Goal: Information Seeking & Learning: Learn about a topic

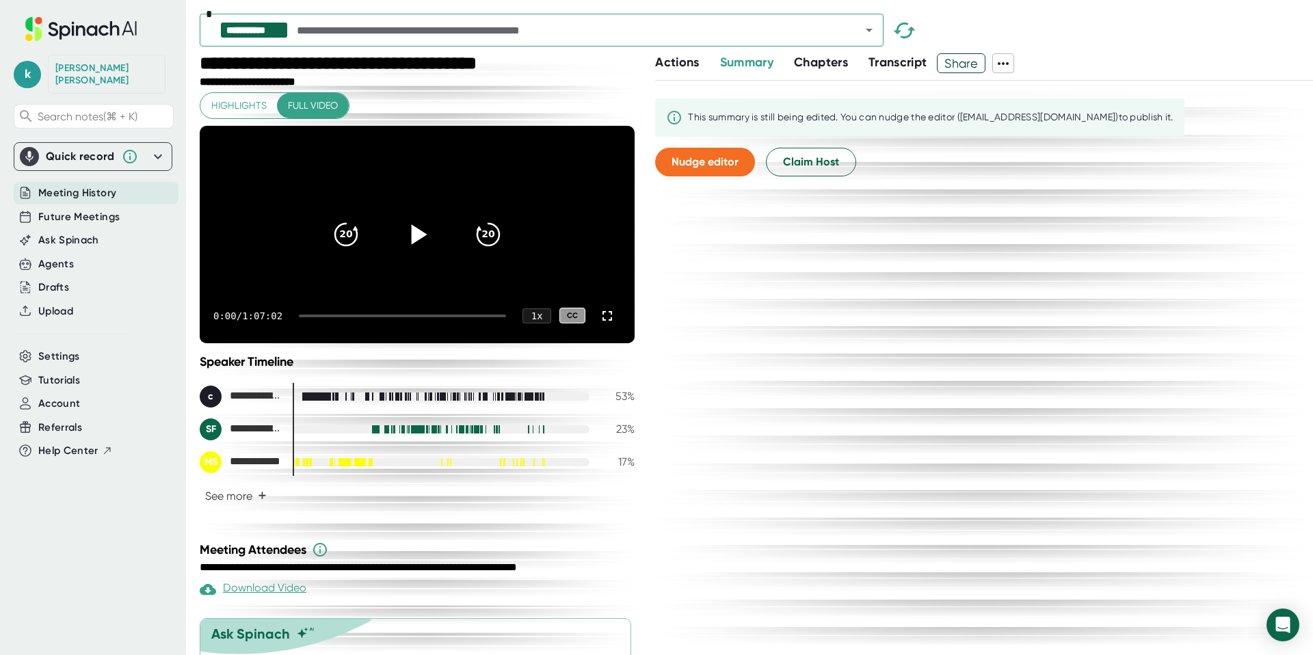
click at [413, 250] on icon at bounding box center [417, 234] width 34 height 34
click at [427, 317] on div at bounding box center [402, 316] width 207 height 3
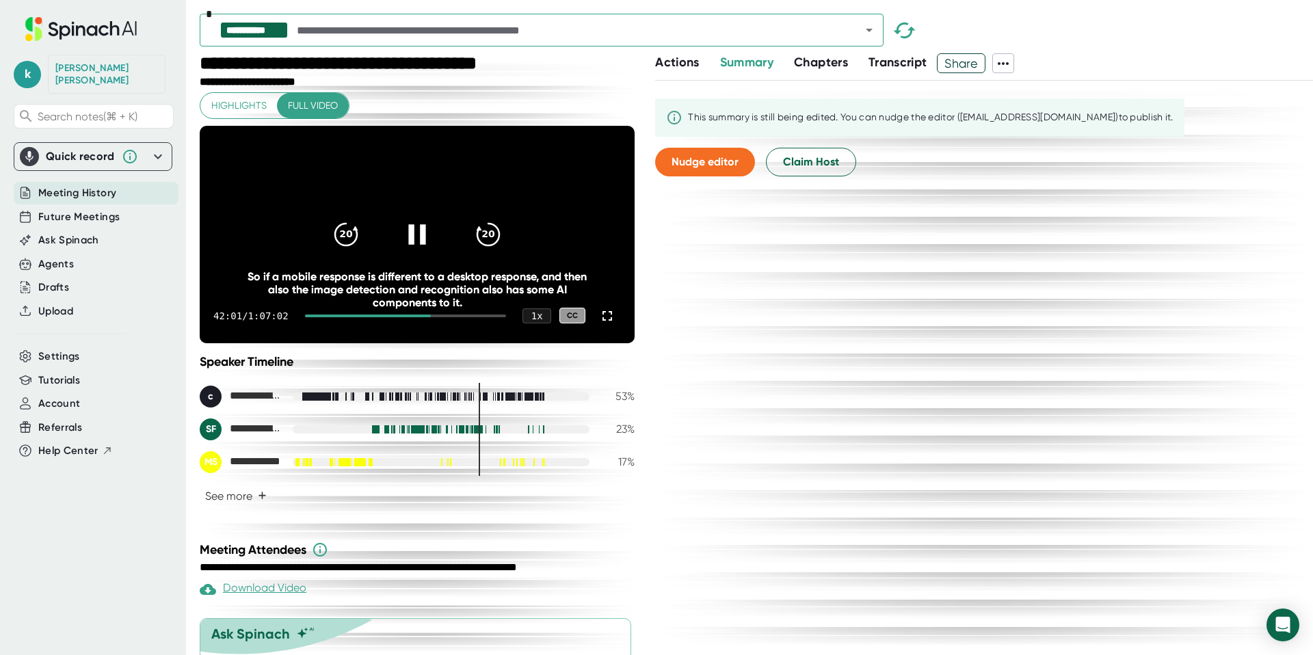
click at [438, 317] on div at bounding box center [406, 316] width 202 height 3
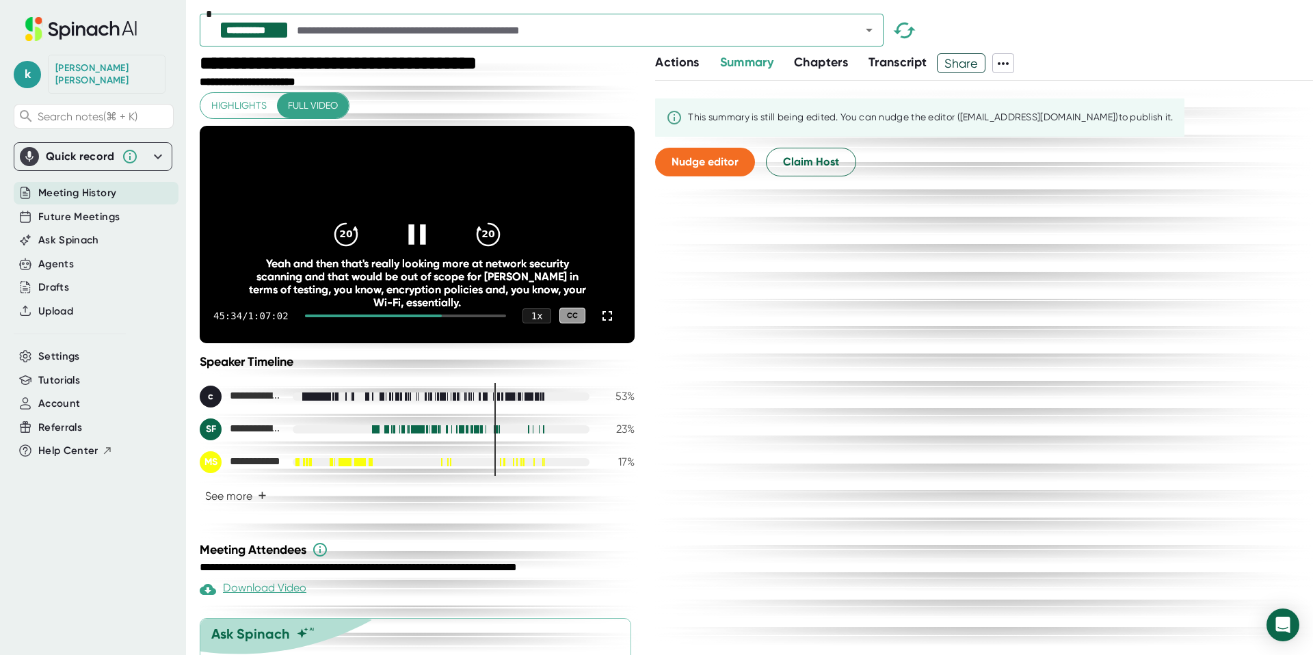
click at [455, 317] on div at bounding box center [406, 316] width 202 height 3
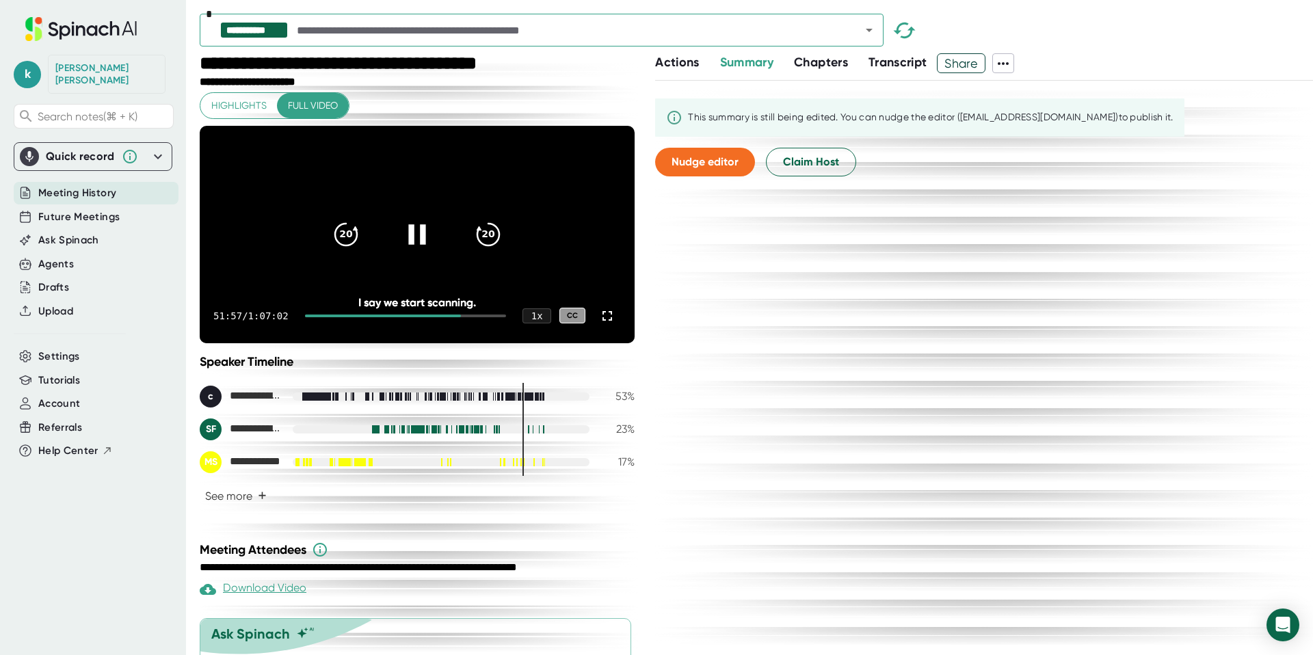
click at [323, 338] on div "51:57 / 1:07:02 1 x CC" at bounding box center [417, 316] width 435 height 55
click at [334, 317] on div at bounding box center [383, 316] width 156 height 3
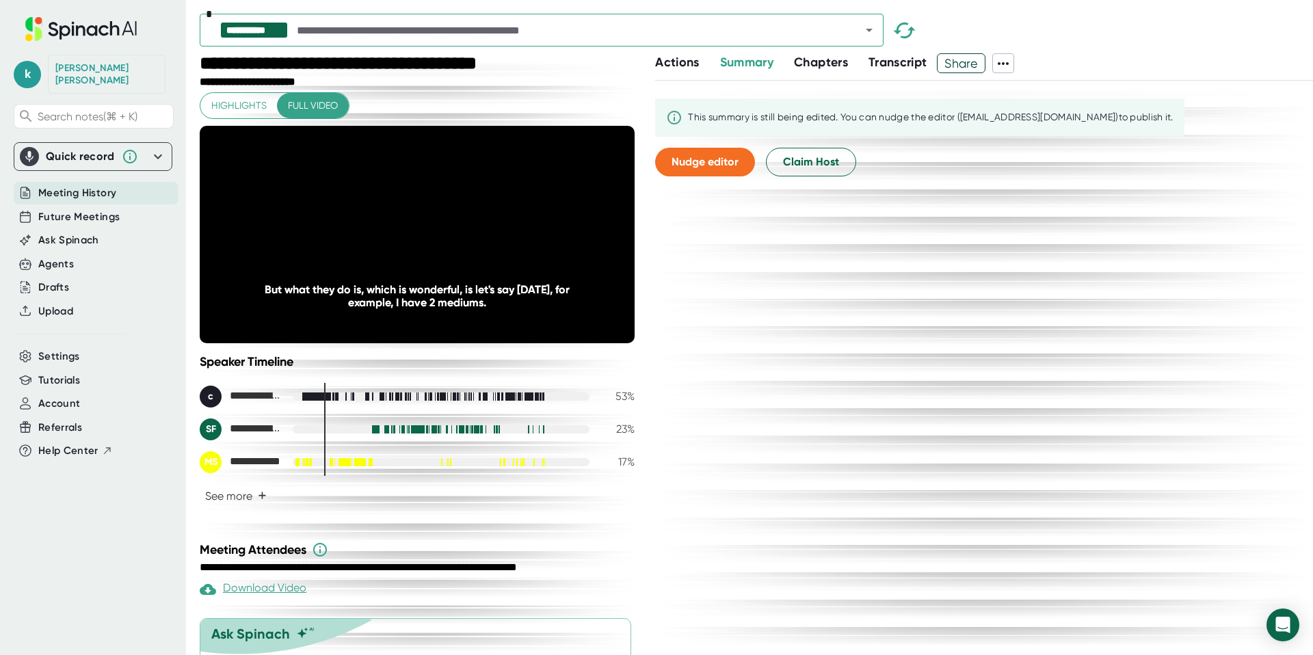
click at [899, 66] on span "Transcript" at bounding box center [897, 62] width 59 height 15
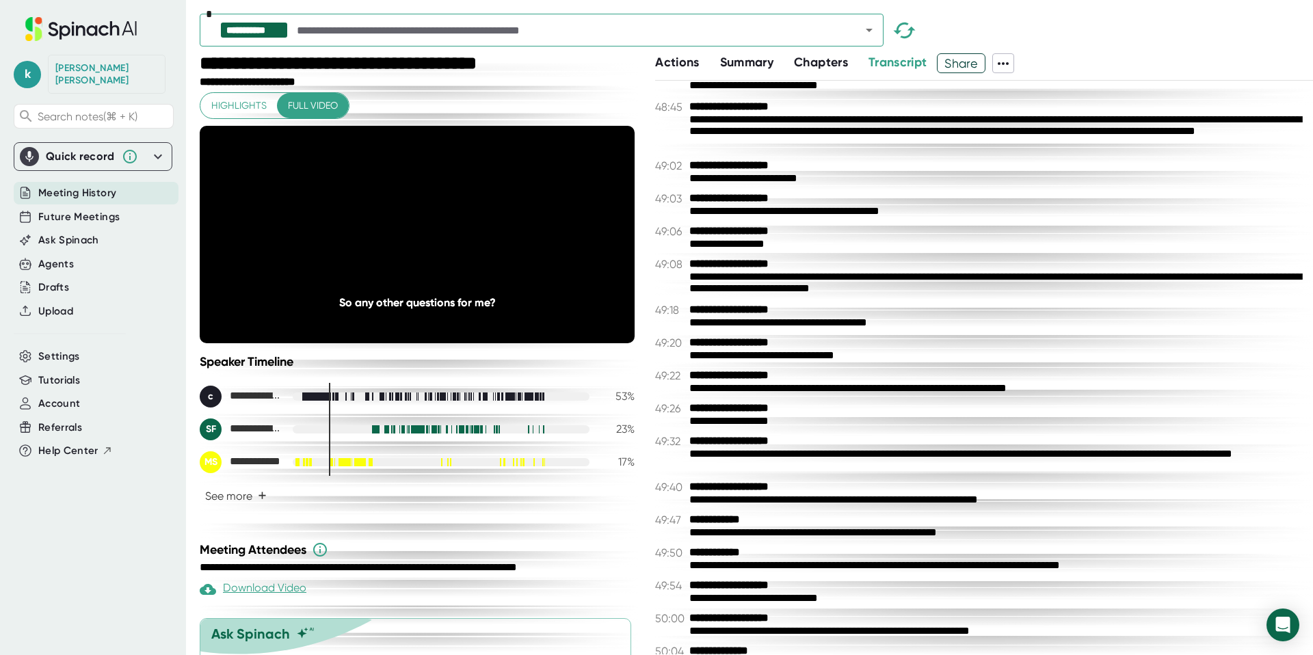
scroll to position [21035, 0]
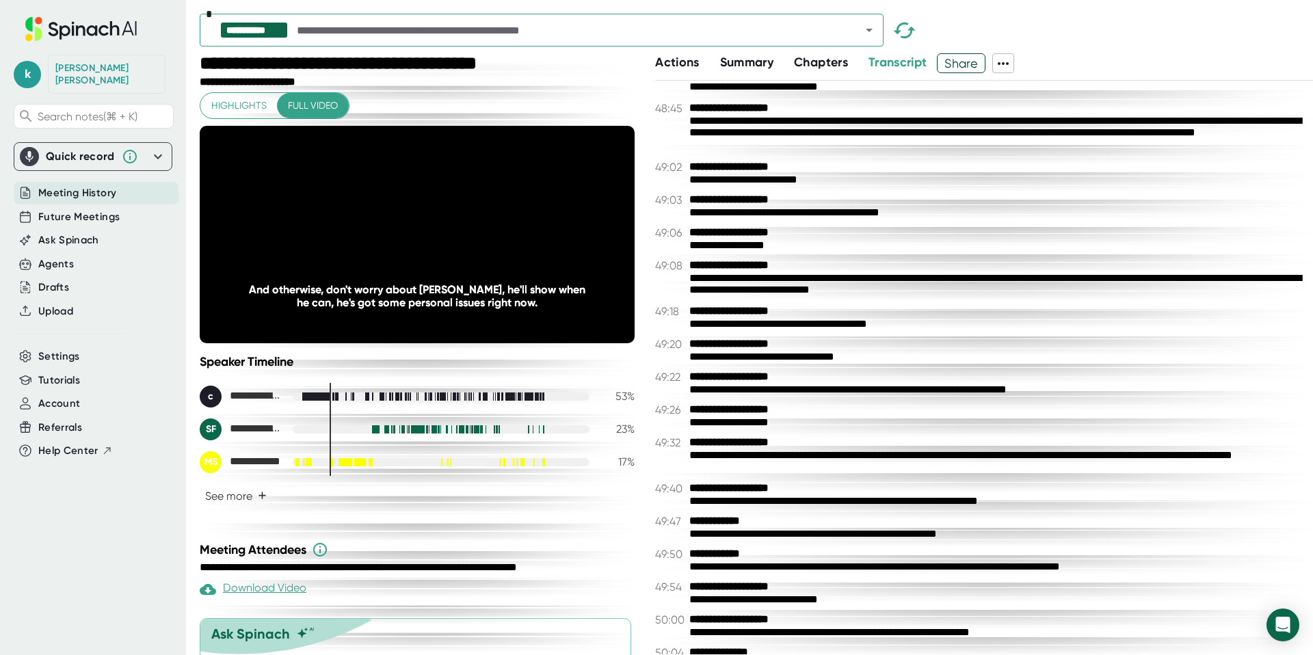
click at [900, 388] on div "**********" at bounding box center [995, 390] width 613 height 13
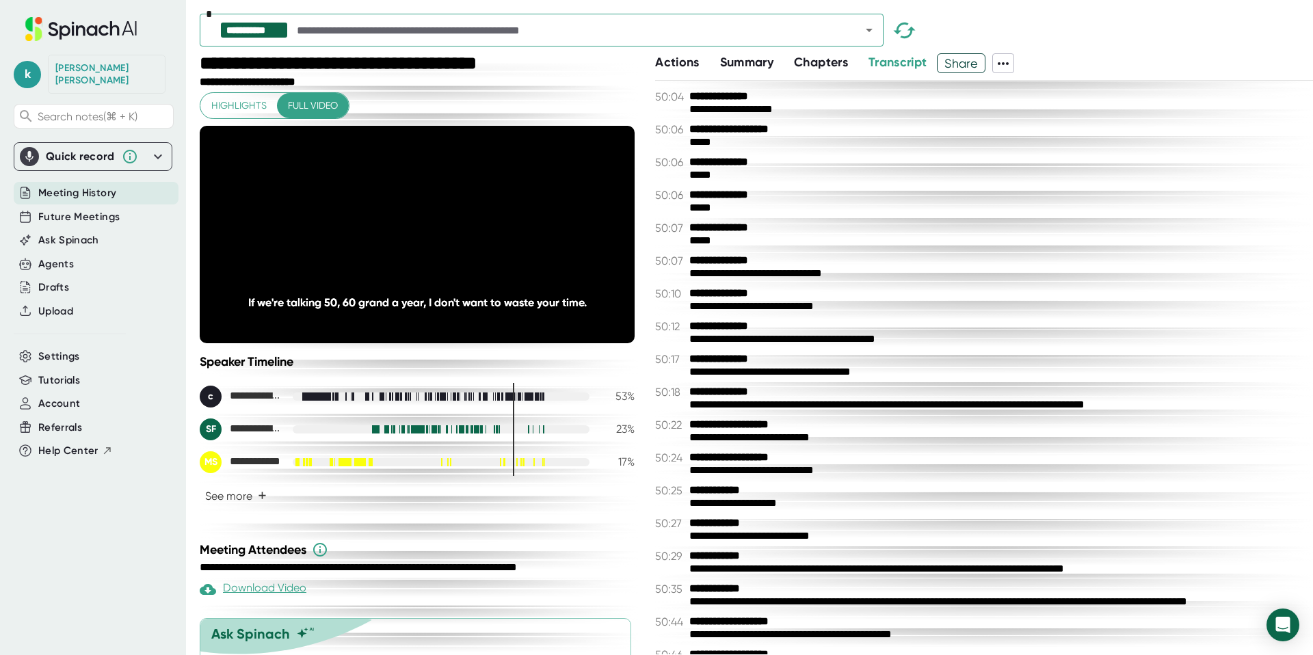
scroll to position [21696, 0]
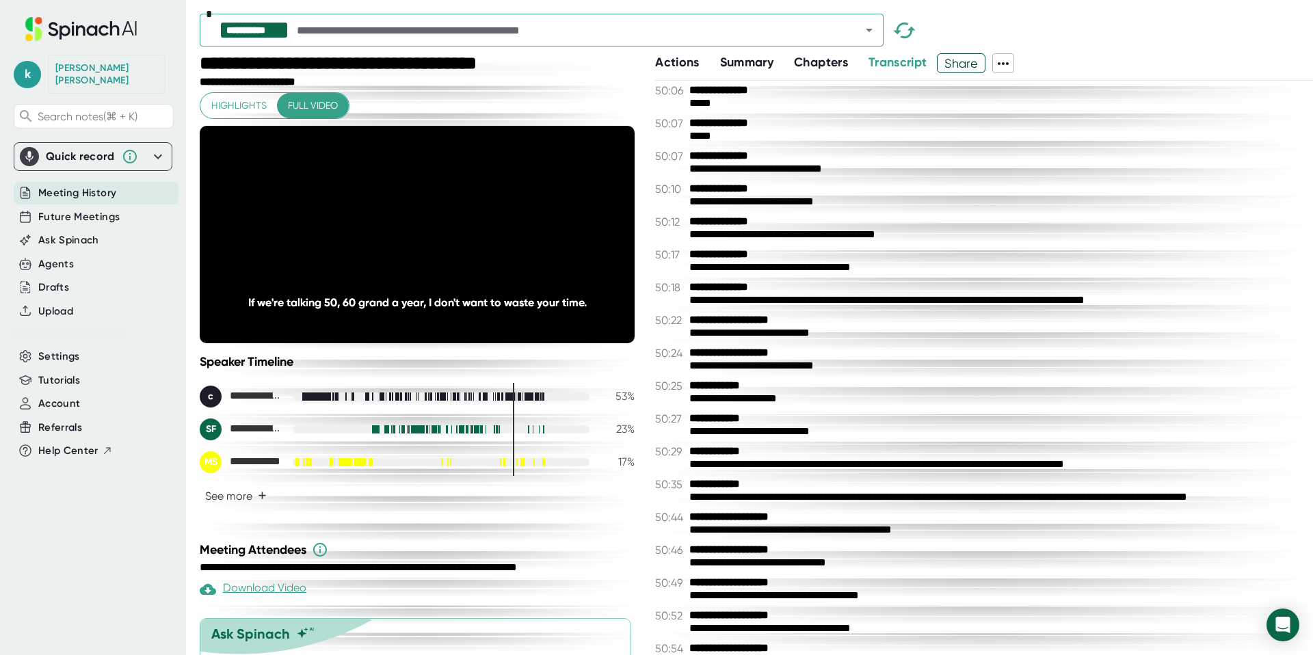
click at [810, 397] on div "**********" at bounding box center [995, 399] width 613 height 13
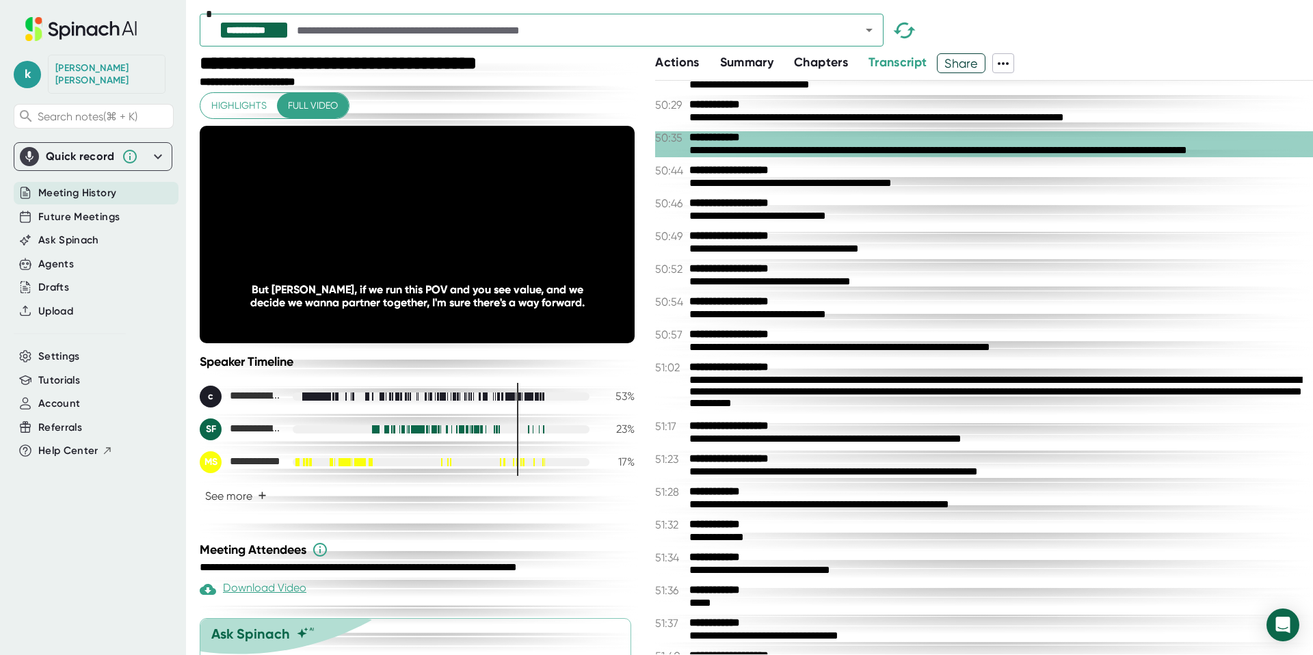
scroll to position [22058, 0]
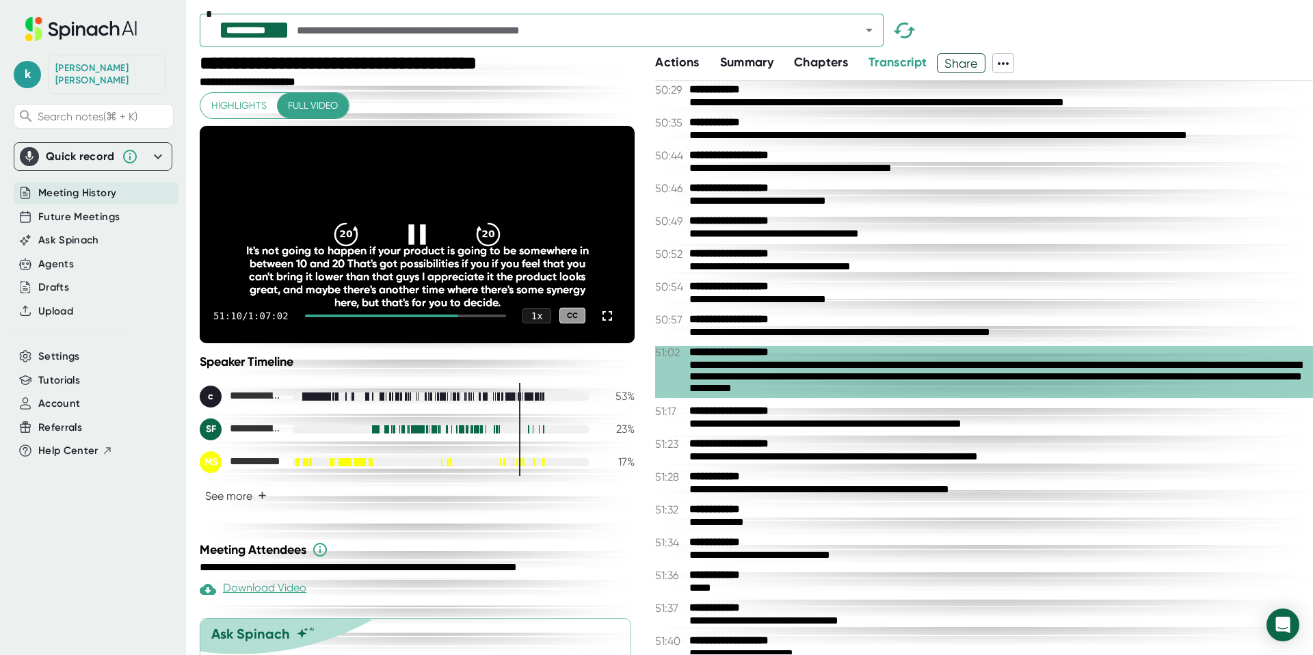
click at [414, 244] on icon at bounding box center [417, 234] width 34 height 34
